Goal: Task Accomplishment & Management: Manage account settings

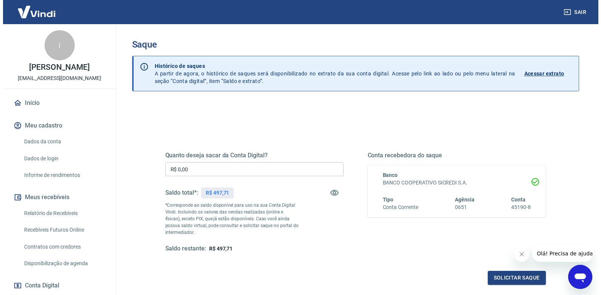
scroll to position [38, 0]
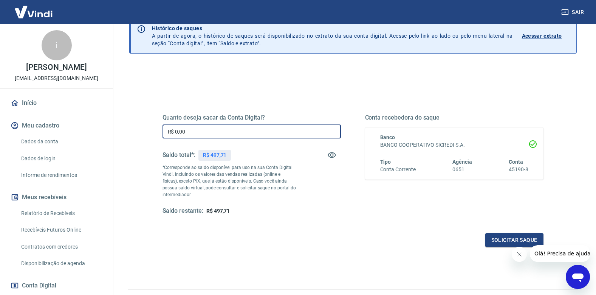
drag, startPoint x: 197, startPoint y: 126, endPoint x: 134, endPoint y: 121, distance: 62.9
click at [134, 121] on div "Quanto deseja sacar da Conta Digital? R$ 0,00 ​ Saldo total*: R$ 497,71 *Corres…" at bounding box center [352, 201] width 447 height 270
type input "R$ 497,71"
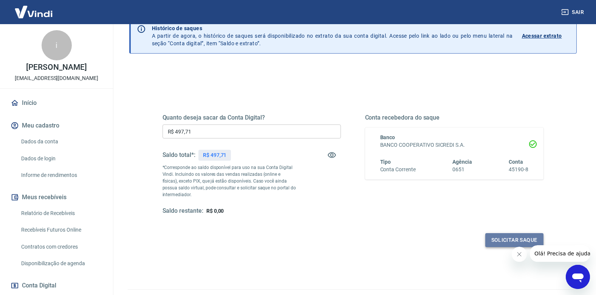
click at [506, 243] on button "Solicitar saque" at bounding box center [514, 240] width 58 height 14
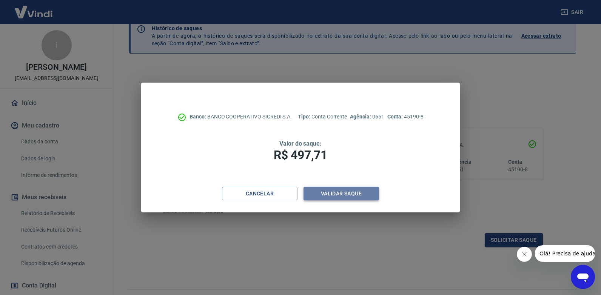
click at [333, 196] on button "Validar saque" at bounding box center [342, 194] width 76 height 14
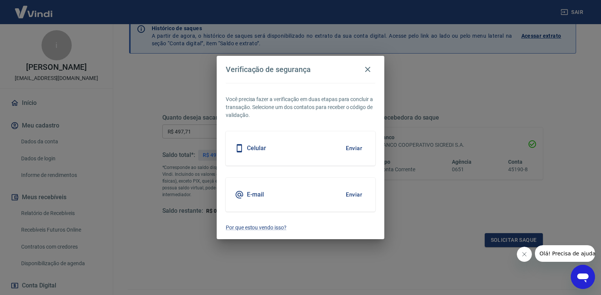
click at [306, 147] on div "Celular Enviar" at bounding box center [301, 148] width 150 height 34
click at [354, 148] on button "Enviar" at bounding box center [354, 149] width 25 height 16
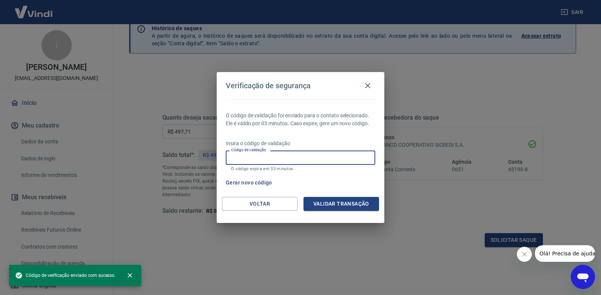
click at [344, 157] on input "Código de validação" at bounding box center [301, 158] width 150 height 14
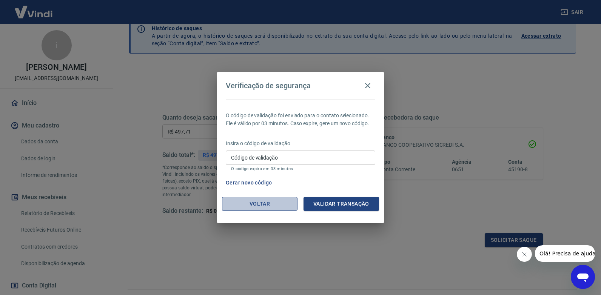
click at [272, 209] on button "Voltar" at bounding box center [260, 204] width 76 height 14
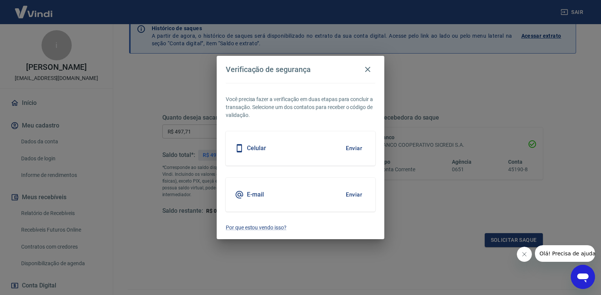
click at [283, 195] on div "E-mail Enviar" at bounding box center [301, 195] width 150 height 34
click at [358, 194] on button "Enviar" at bounding box center [354, 195] width 25 height 16
click at [359, 194] on button "Enviar" at bounding box center [354, 195] width 25 height 16
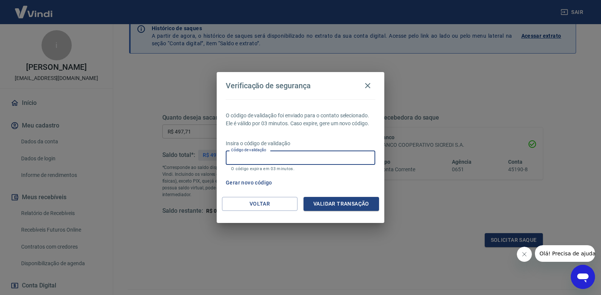
drag, startPoint x: 296, startPoint y: 154, endPoint x: 290, endPoint y: 152, distance: 6.0
click at [291, 153] on input "Código de validação" at bounding box center [301, 158] width 150 height 14
type input "303500"
click at [326, 207] on button "Validar transação" at bounding box center [342, 204] width 76 height 14
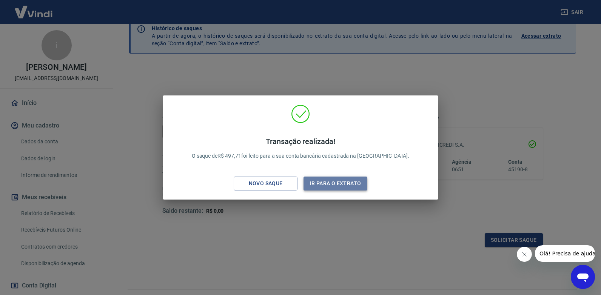
click at [321, 187] on button "Ir para o extrato" at bounding box center [336, 184] width 64 height 14
